Goal: Information Seeking & Learning: Learn about a topic

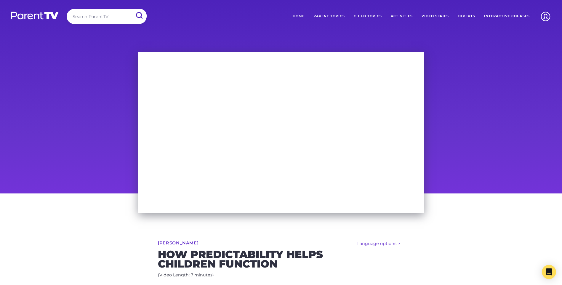
drag, startPoint x: 0, startPoint y: 0, endPoint x: 84, endPoint y: 193, distance: 210.4
click at [84, 193] on div "Language options > Español (Spanish) 普通话 (Mandarin) [PERSON_NAME] How Predictab…" at bounding box center [281, 284] width 562 height 182
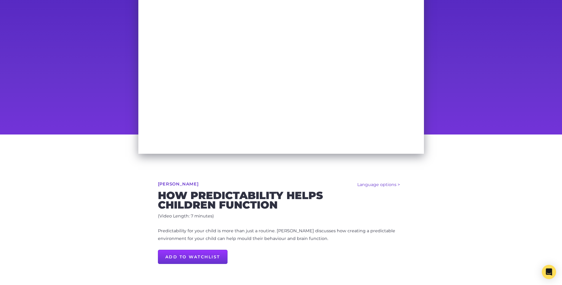
scroll to position [59, 0]
drag, startPoint x: 158, startPoint y: 230, endPoint x: 272, endPoint y: 232, distance: 114.1
click at [272, 232] on span "Predictability for your child is more than just a routine. [PERSON_NAME] discus…" at bounding box center [276, 234] width 237 height 13
drag, startPoint x: 272, startPoint y: 232, endPoint x: 282, endPoint y: 237, distance: 10.6
click at [282, 237] on span "Predictability for your child is more than just a routine. [PERSON_NAME] discus…" at bounding box center [276, 234] width 237 height 13
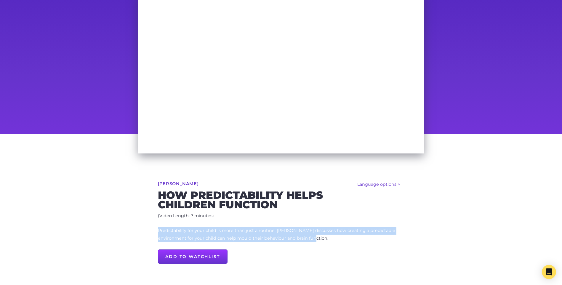
drag, startPoint x: 290, startPoint y: 239, endPoint x: 151, endPoint y: 230, distance: 139.5
click at [151, 230] on div "Language options > Español (Spanish) 普通话 (Mandarin) Allison Davies How Predicta…" at bounding box center [280, 225] width 303 height 182
copy span "Predictability for your child is more than just a routine. [PERSON_NAME] discus…"
click at [251, 234] on p "Predictability for your child is more than just a routine. [PERSON_NAME] discus…" at bounding box center [281, 234] width 246 height 15
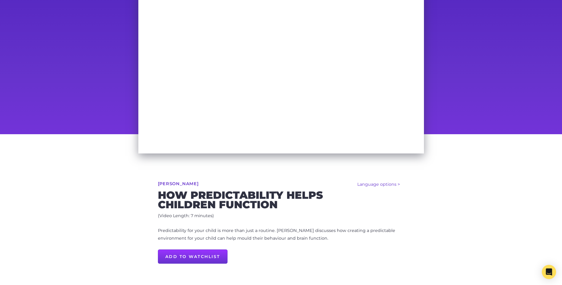
click at [187, 182] on link "[PERSON_NAME]" at bounding box center [178, 184] width 41 height 4
